Goal: Information Seeking & Learning: Learn about a topic

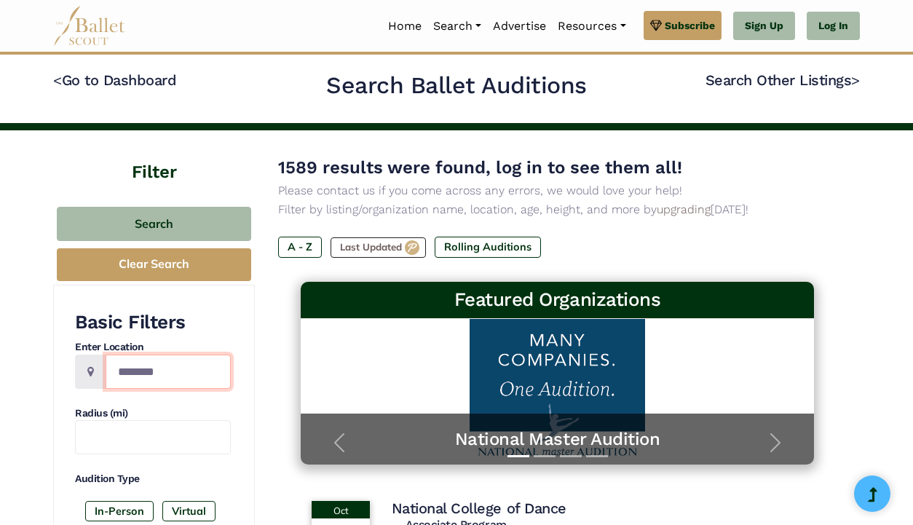
click at [149, 375] on input "Location" at bounding box center [168, 372] width 125 height 34
type input "*****"
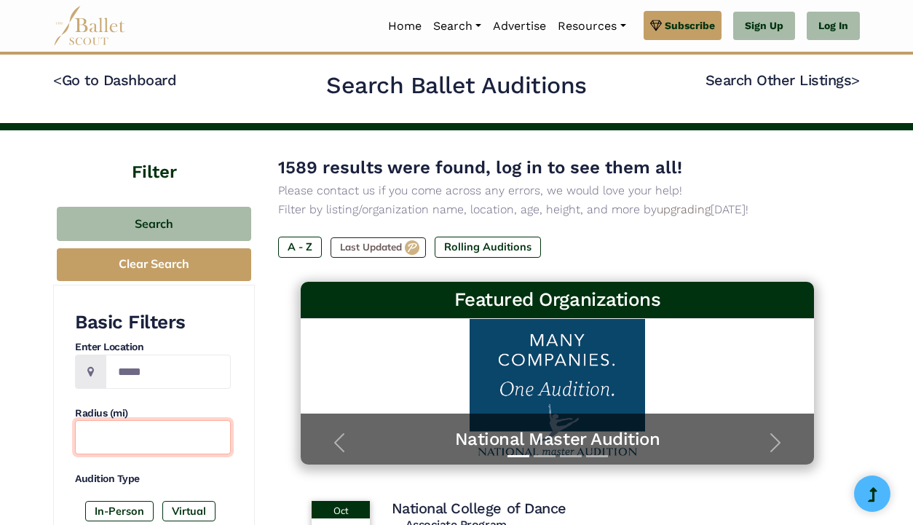
click at [137, 437] on input "text" at bounding box center [153, 437] width 156 height 34
type input "***"
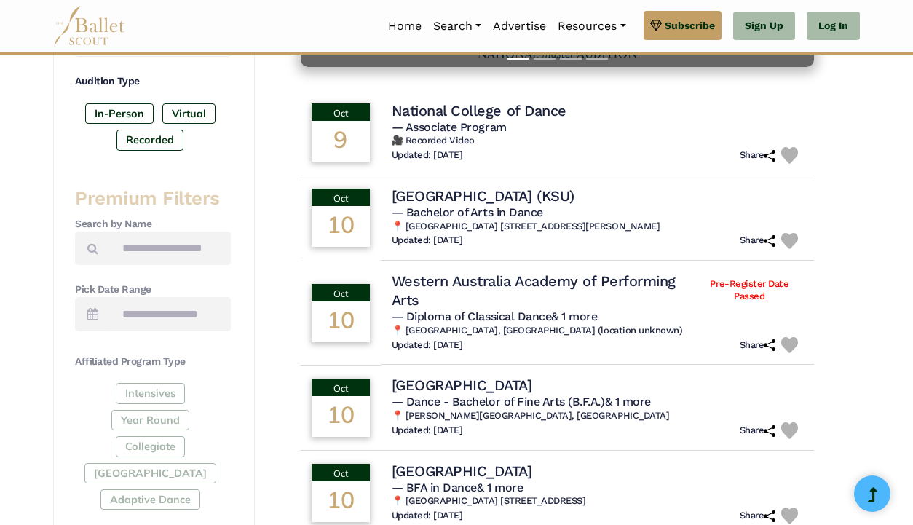
scroll to position [675, 0]
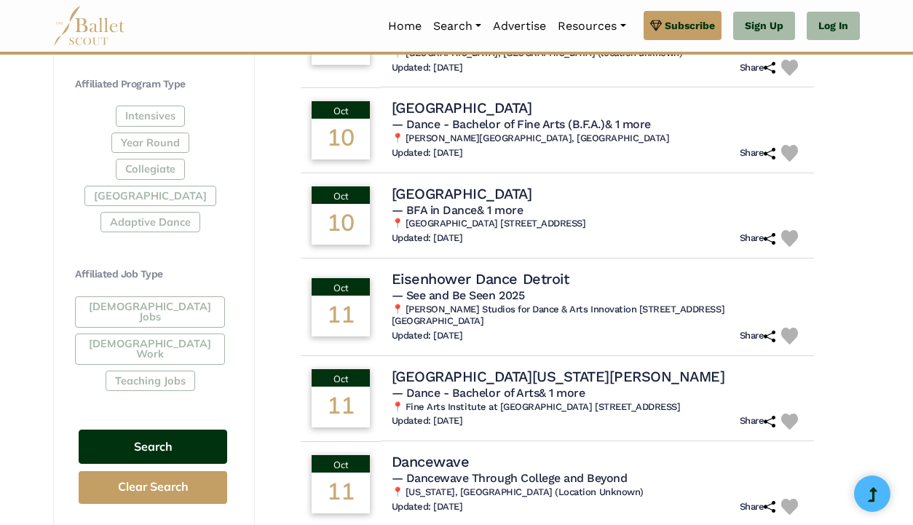
click at [144, 429] on button "Search" at bounding box center [153, 446] width 149 height 34
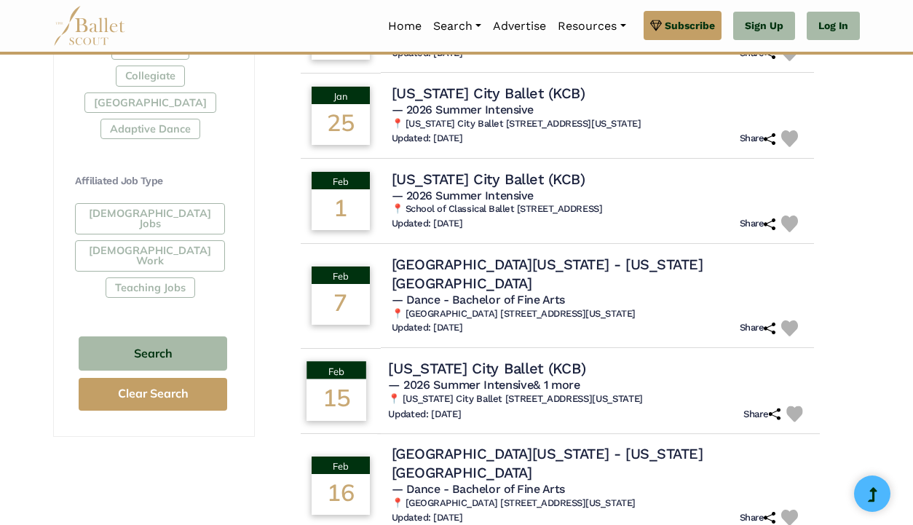
scroll to position [894, 0]
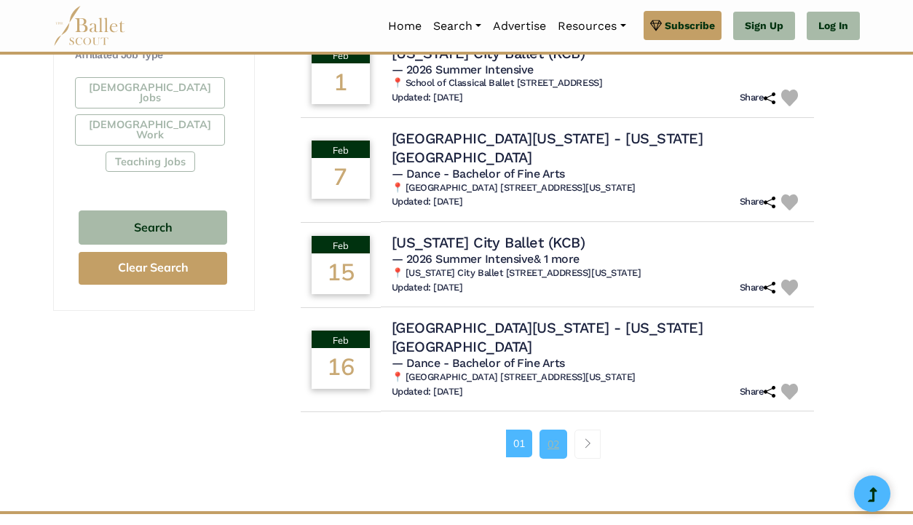
click at [556, 429] on link "02" at bounding box center [553, 443] width 28 height 29
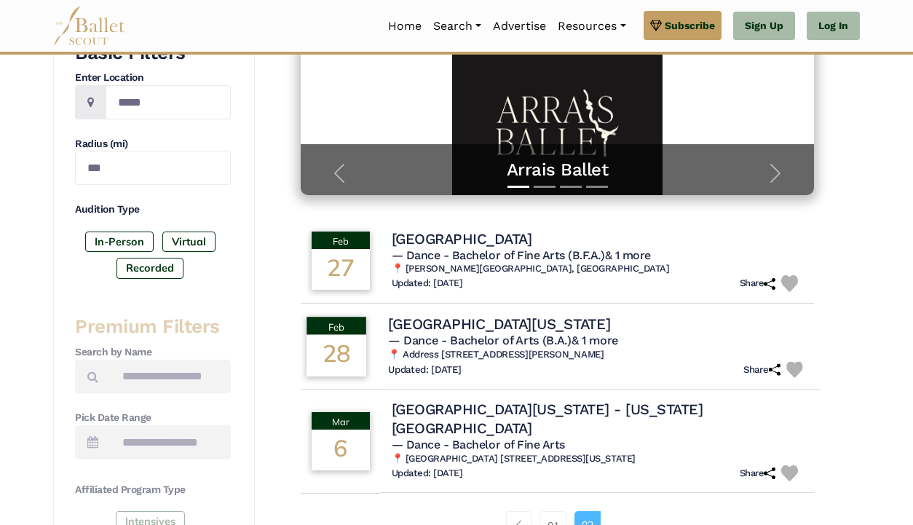
scroll to position [271, 0]
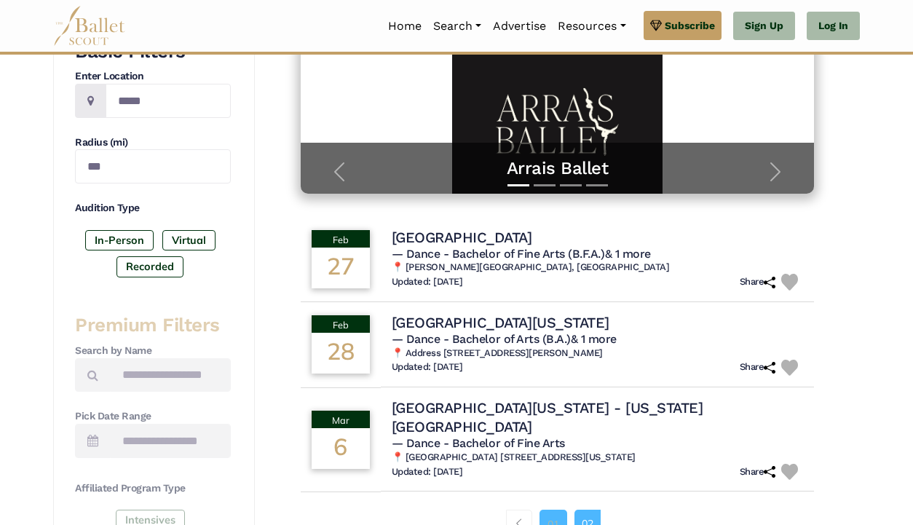
click at [555, 510] on link "01" at bounding box center [553, 524] width 28 height 29
click at [547, 510] on link "01" at bounding box center [553, 524] width 28 height 29
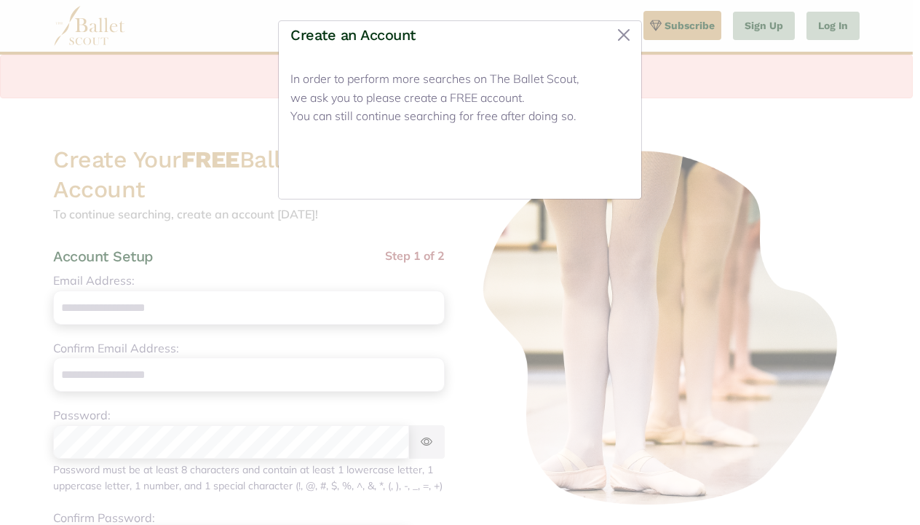
click at [597, 169] on button "Close" at bounding box center [602, 170] width 55 height 34
click at [604, 173] on button "Close" at bounding box center [602, 170] width 55 height 34
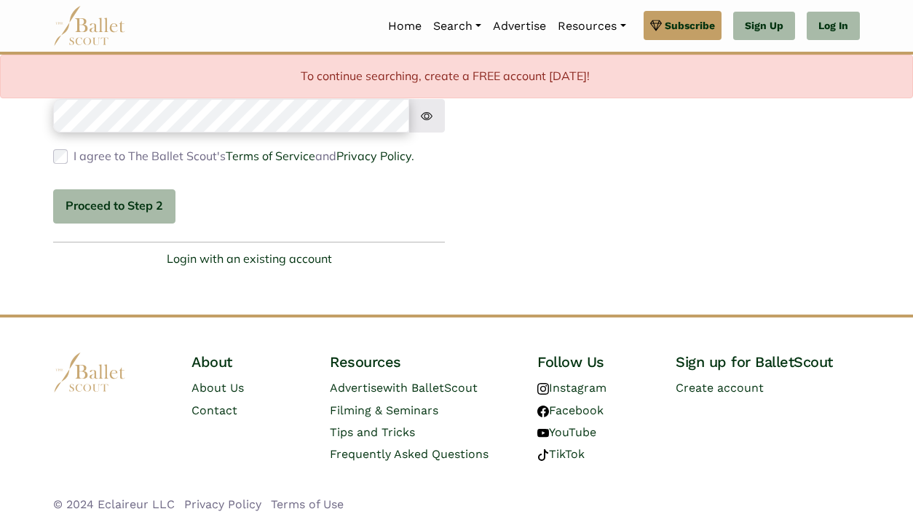
scroll to position [436, 0]
